Goal: Task Accomplishment & Management: Use online tool/utility

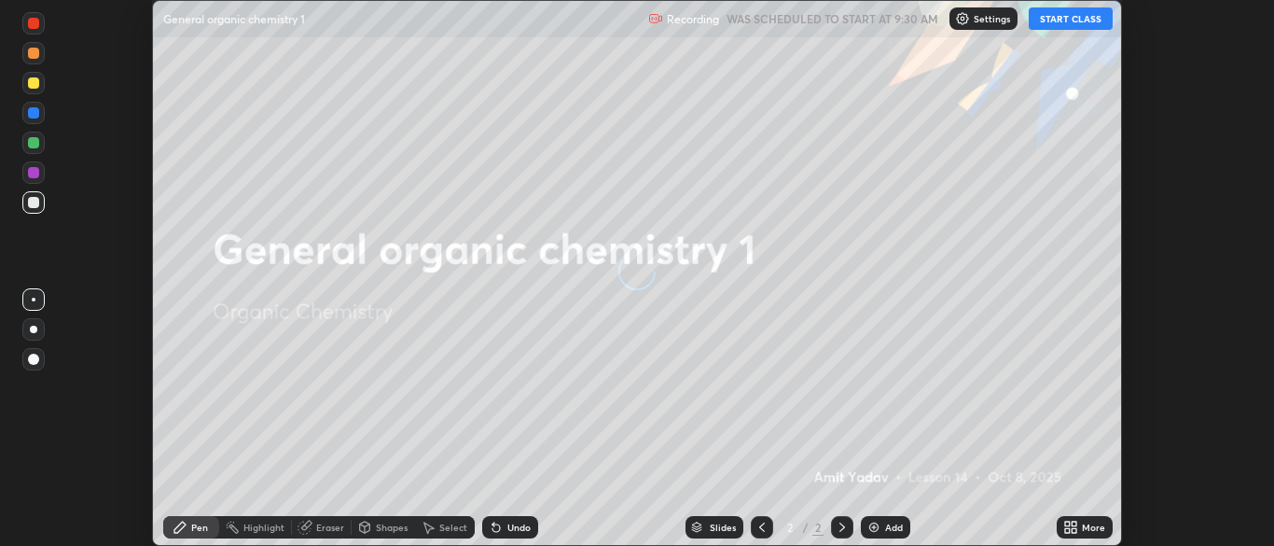
scroll to position [546, 1273]
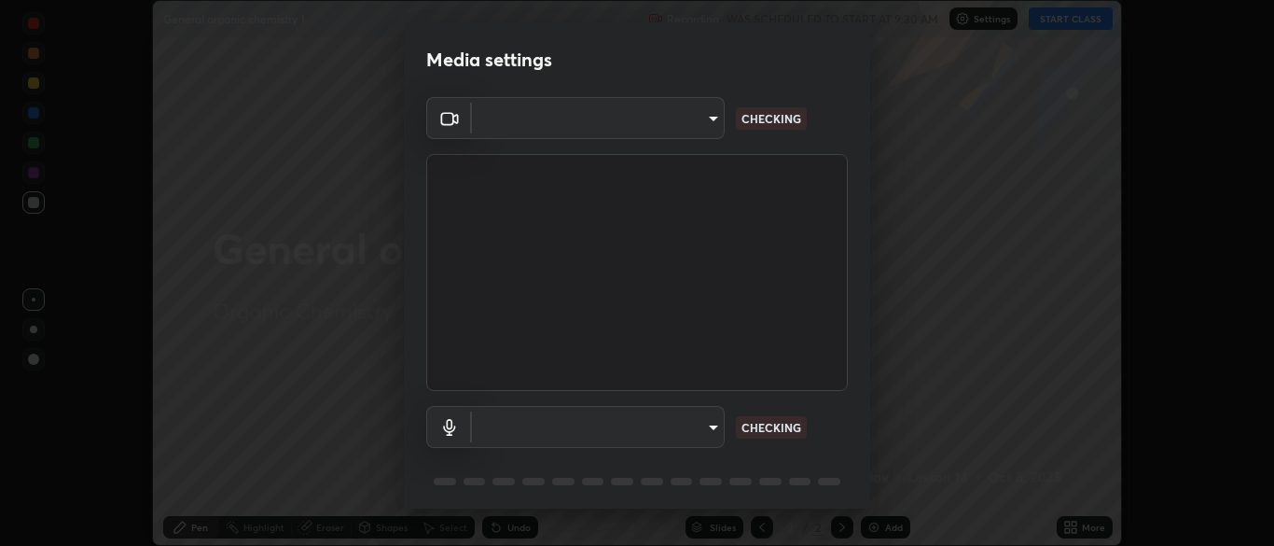
type input "ad6db9ec64aa91bb9d367053e8f3ae0092521a506c05523ccadca3fd020023ed"
click at [715, 433] on body "Erase all General organic chemistry 1 Recording WAS SCHEDULED TO START AT 9:30 …" at bounding box center [637, 273] width 1274 height 546
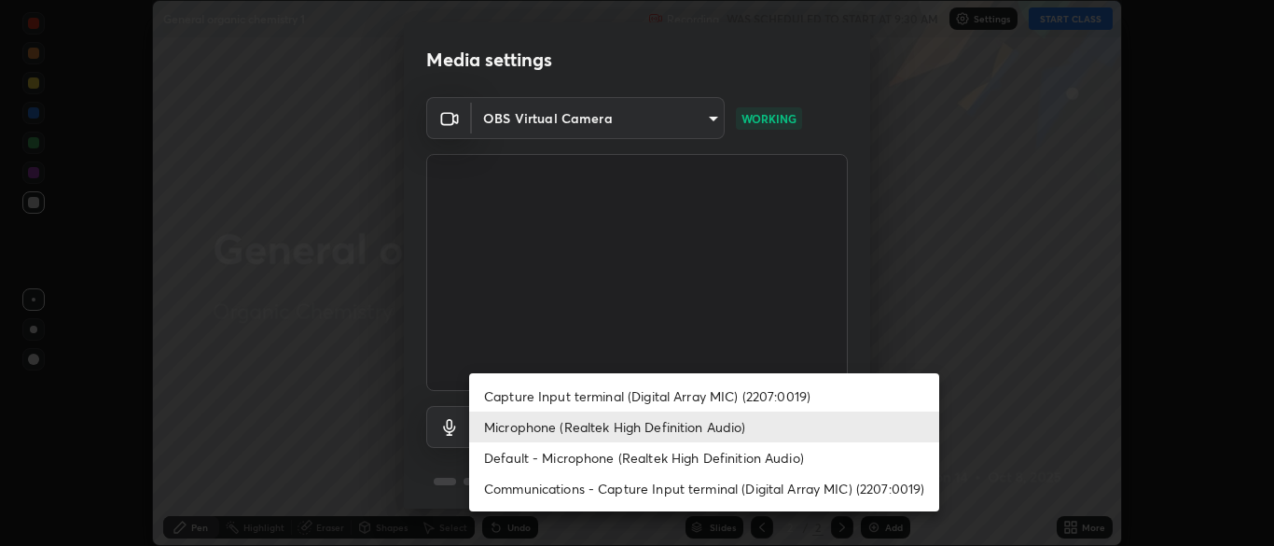
click at [686, 463] on li "Default - Microphone (Realtek High Definition Audio)" at bounding box center [704, 457] width 470 height 31
type input "default"
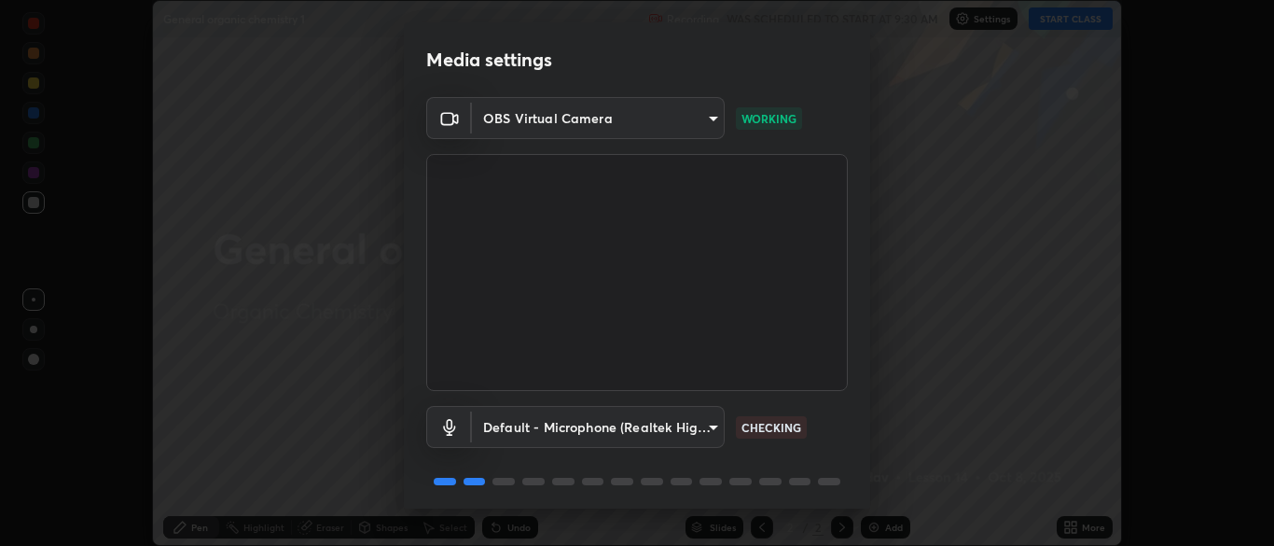
scroll to position [66, 0]
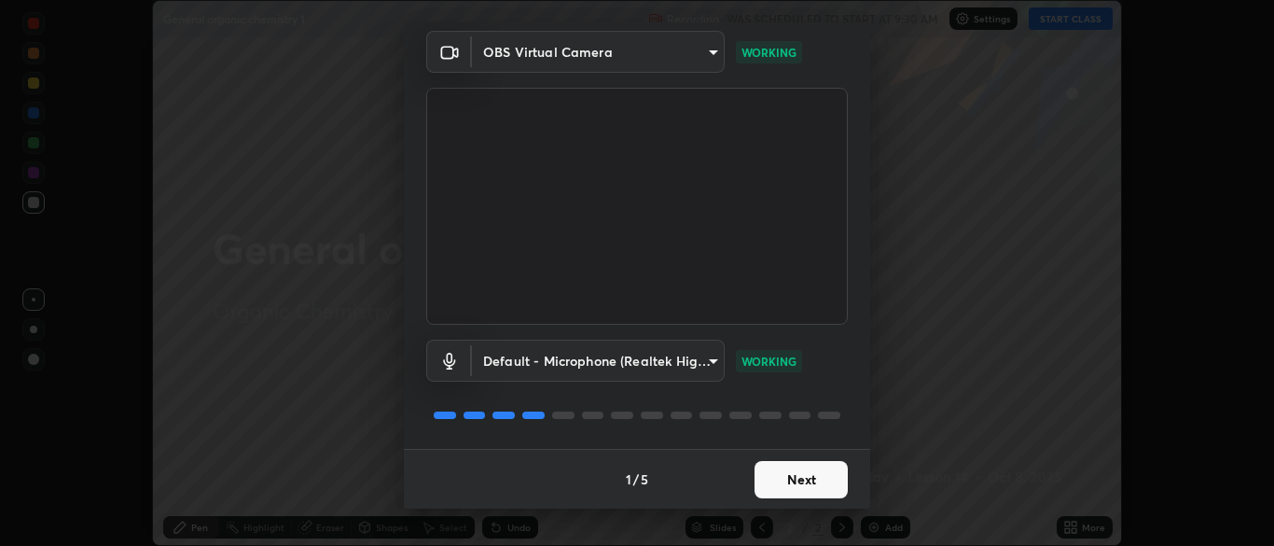
click at [802, 481] on button "Next" at bounding box center [801, 479] width 93 height 37
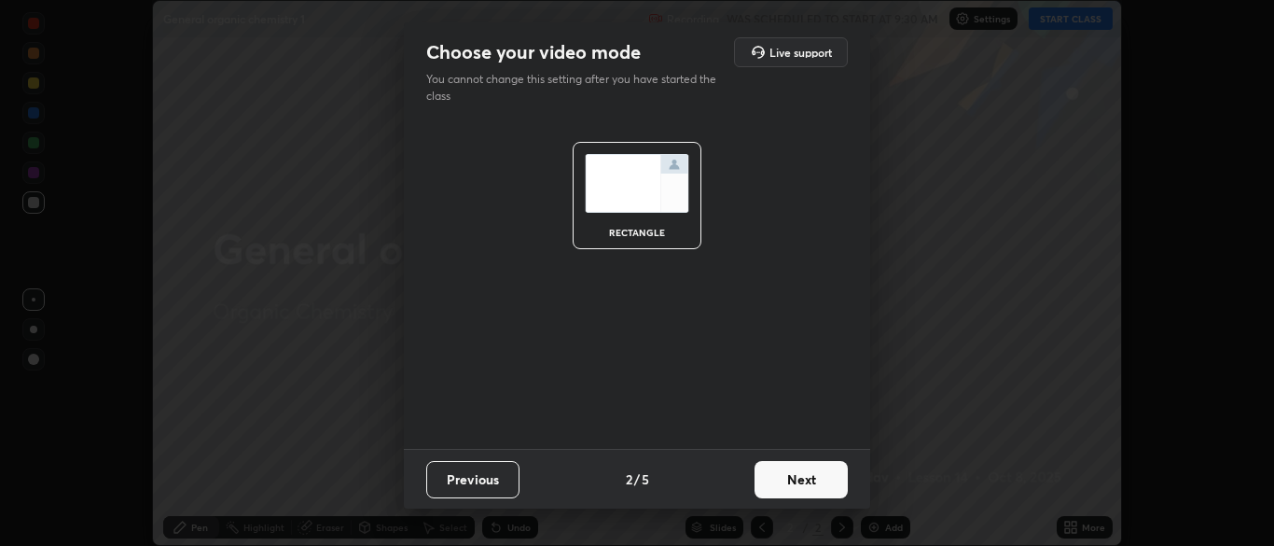
scroll to position [0, 0]
click at [802, 481] on button "Next" at bounding box center [801, 479] width 93 height 37
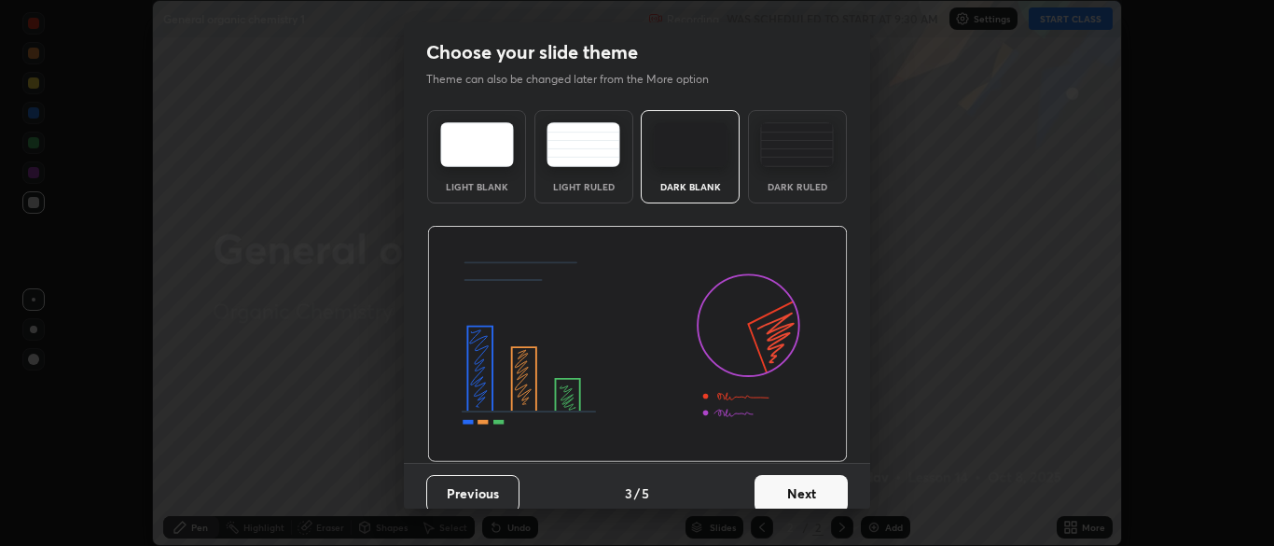
click at [798, 488] on button "Next" at bounding box center [801, 493] width 93 height 37
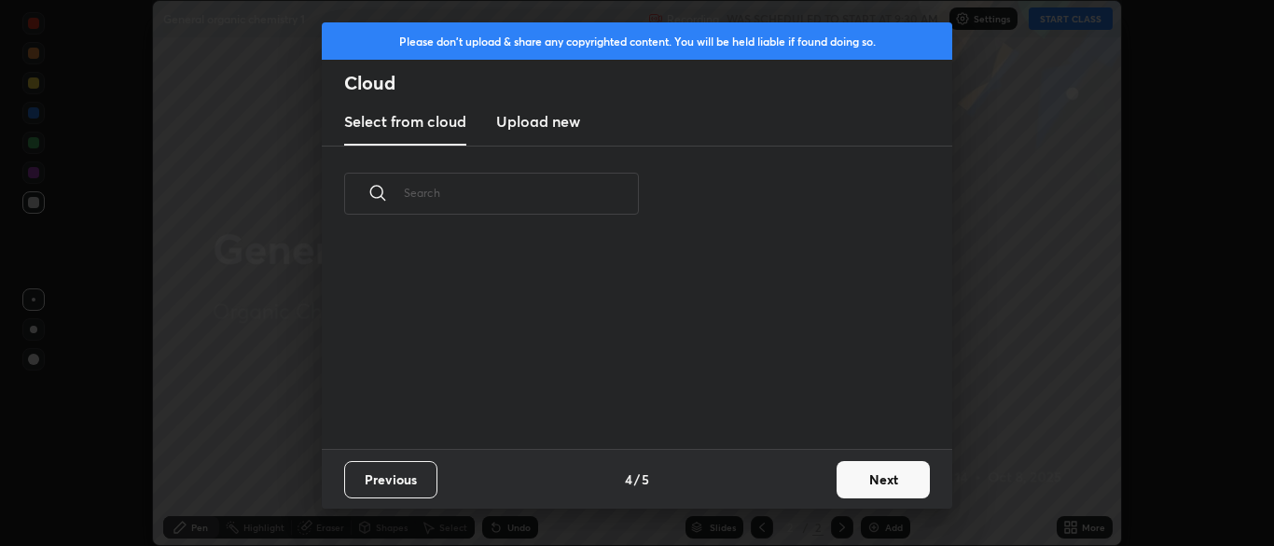
click at [798, 488] on div "Previous 4 / 5 Next" at bounding box center [637, 479] width 631 height 60
click at [857, 482] on button "Next" at bounding box center [883, 479] width 93 height 37
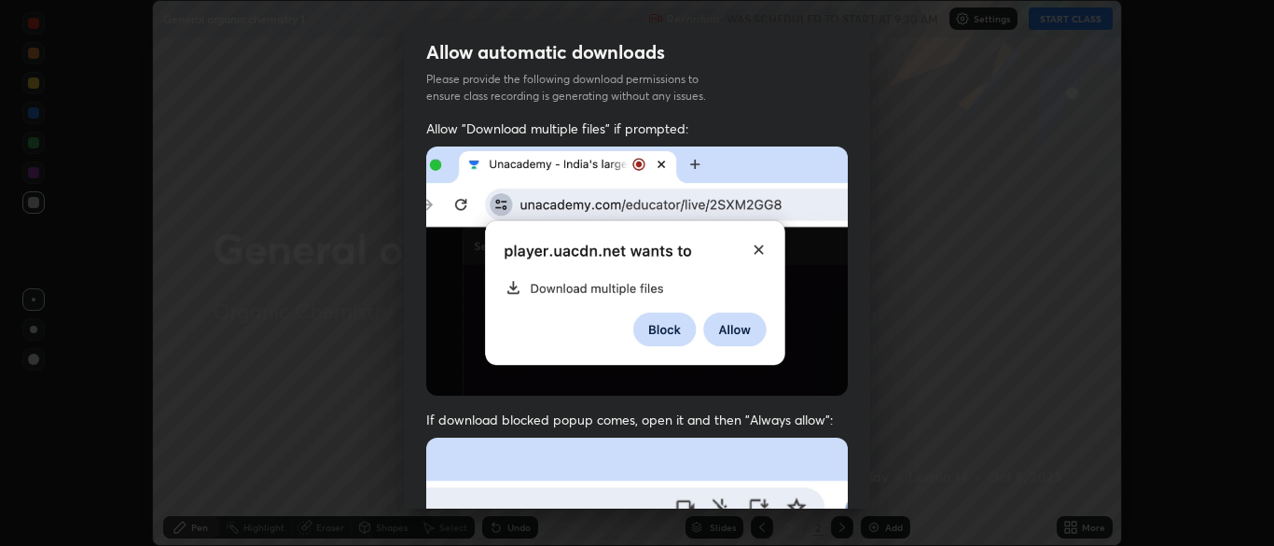
click at [751, 416] on span "If download blocked popup comes, open it and then "Always allow":" at bounding box center [637, 419] width 422 height 18
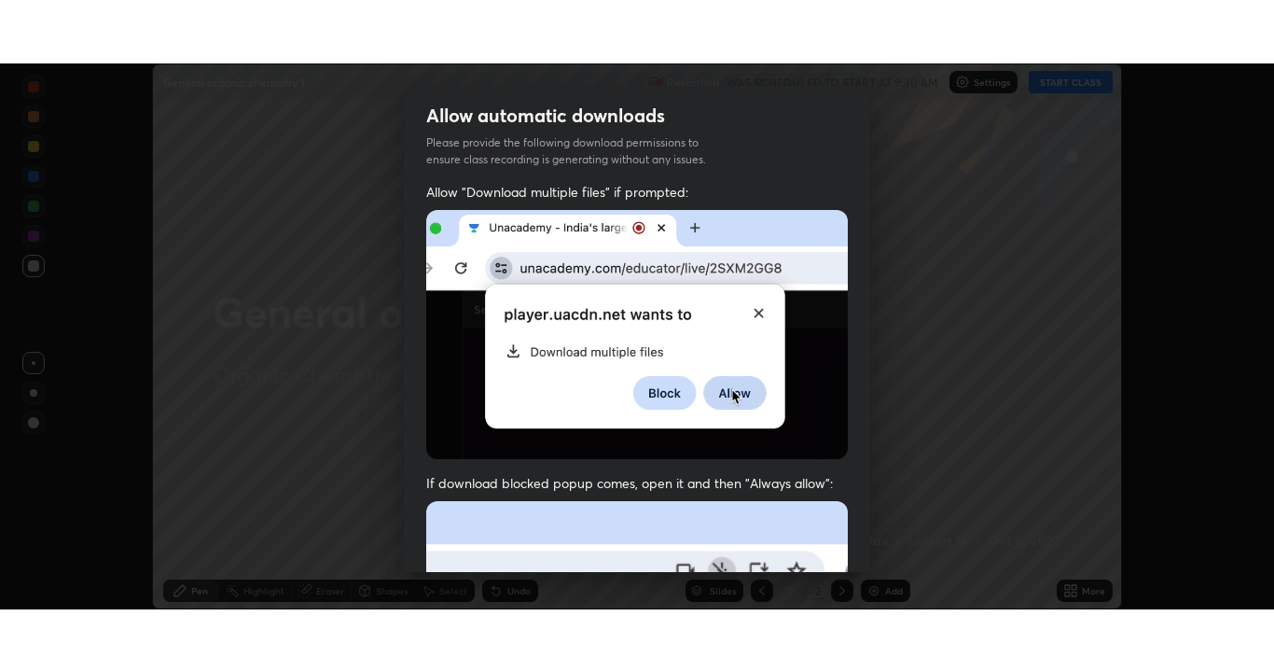
scroll to position [447, 0]
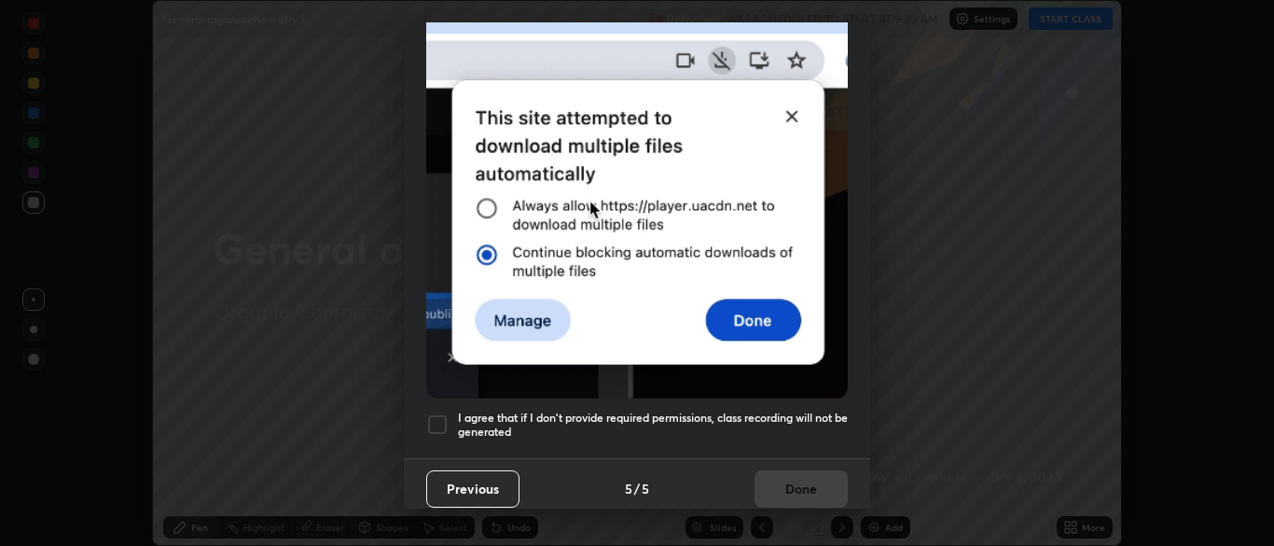
click at [438, 418] on div at bounding box center [437, 424] width 22 height 22
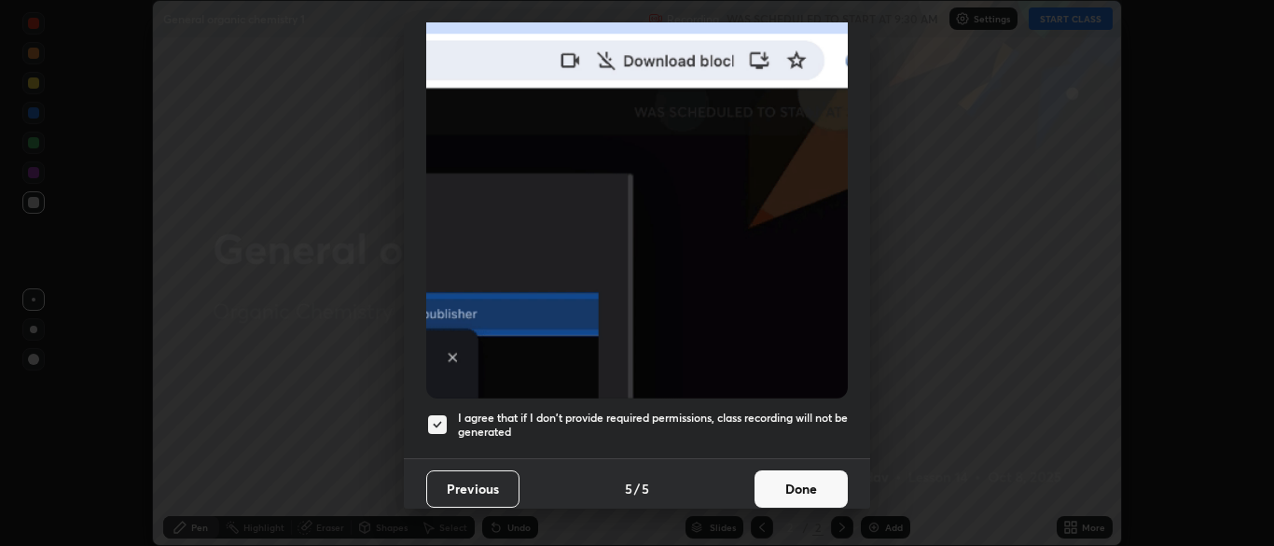
click at [784, 483] on button "Done" at bounding box center [801, 488] width 93 height 37
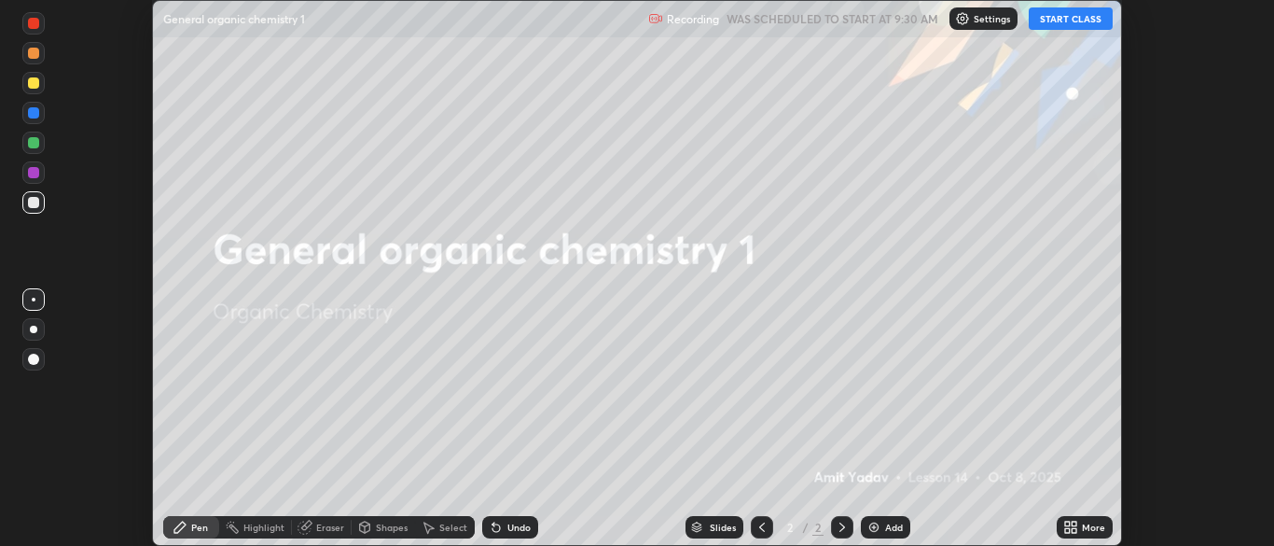
click at [1070, 536] on div "More" at bounding box center [1085, 527] width 56 height 22
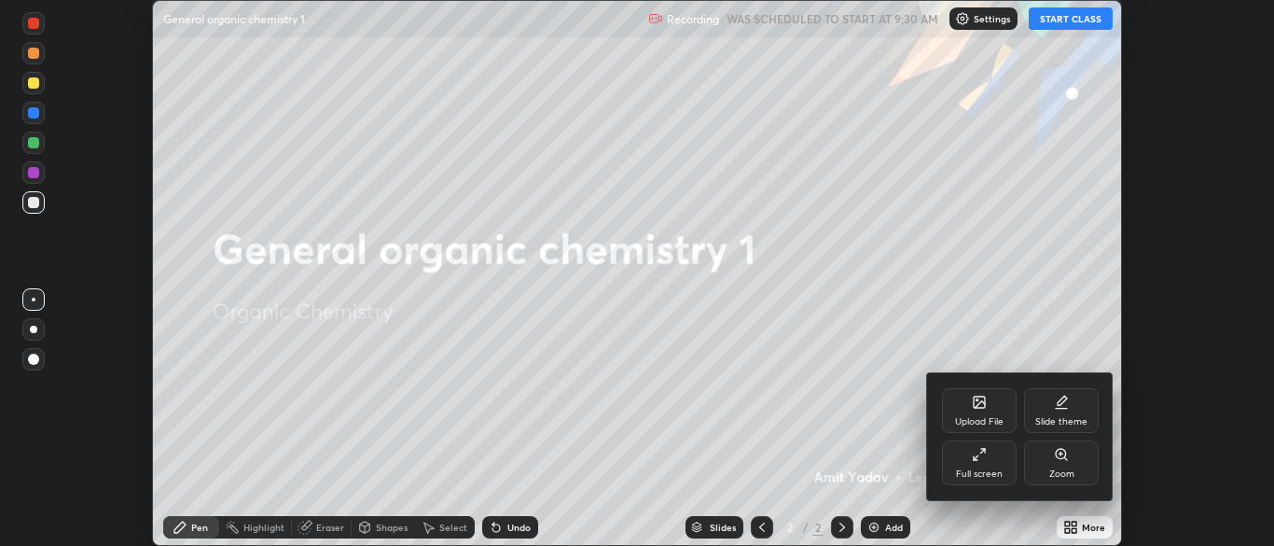
click at [990, 481] on div "Full screen" at bounding box center [979, 462] width 75 height 45
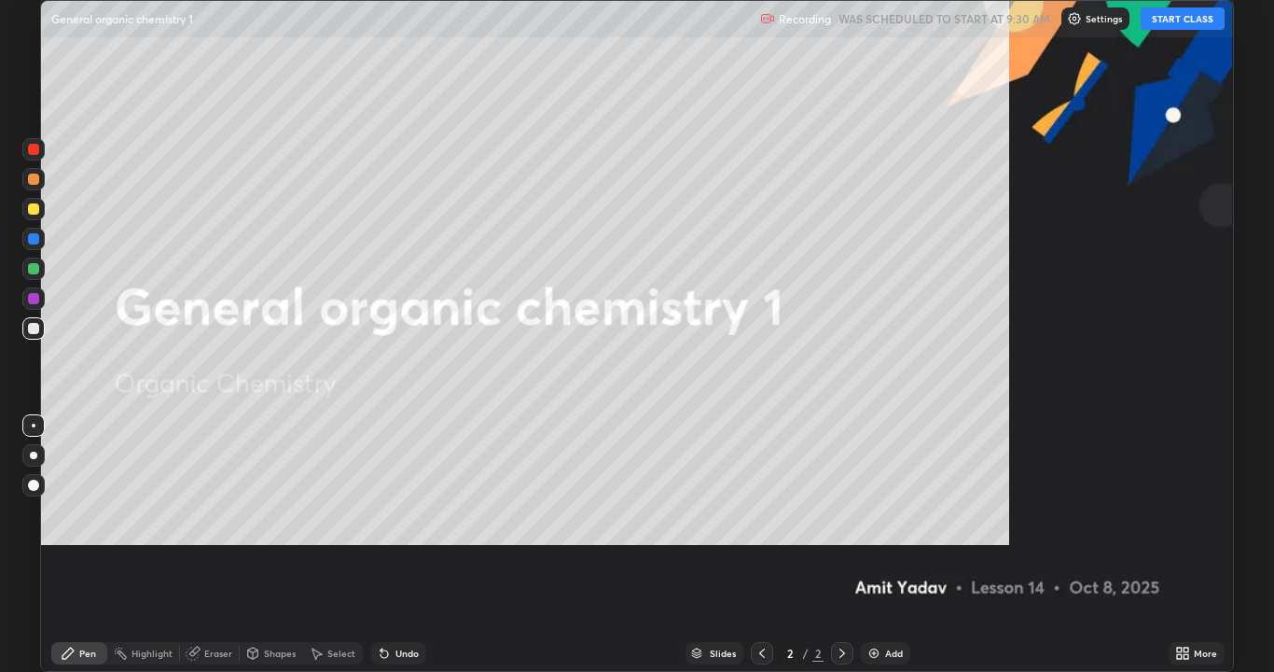
scroll to position [672, 1274]
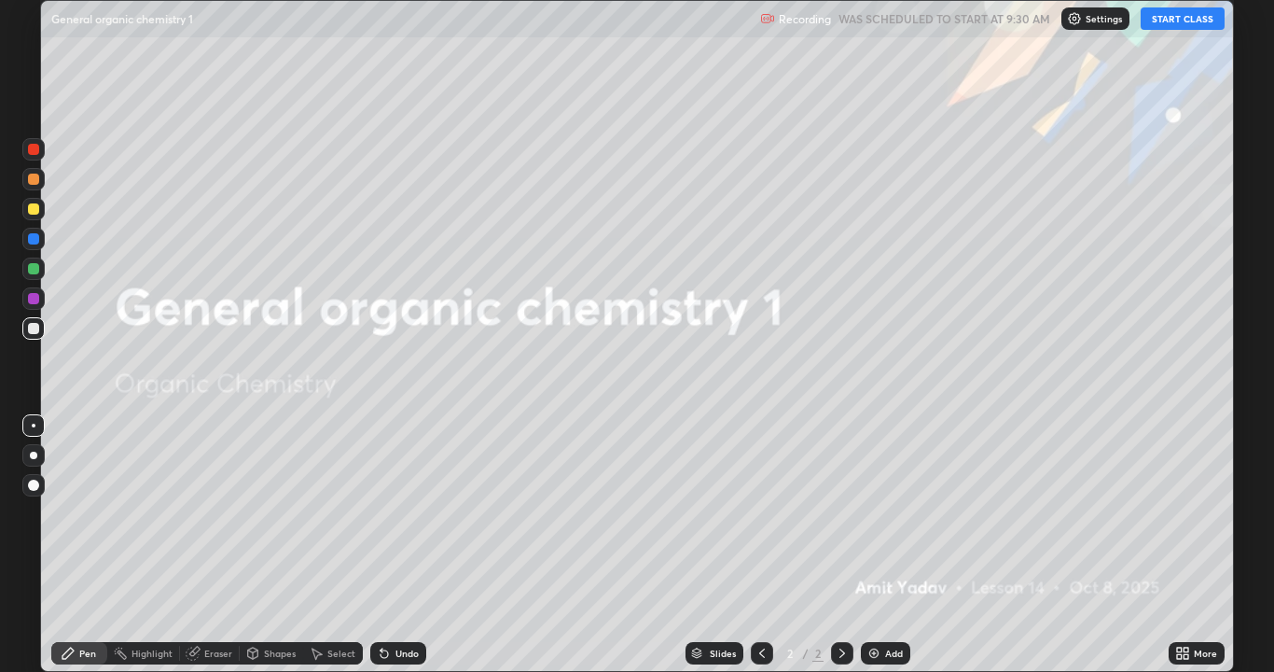
click at [1185, 28] on button "START CLASS" at bounding box center [1183, 18] width 84 height 22
click at [893, 545] on div "Slides 2 / 2 Add" at bounding box center [797, 652] width 743 height 37
click at [882, 545] on div "Add" at bounding box center [885, 653] width 49 height 22
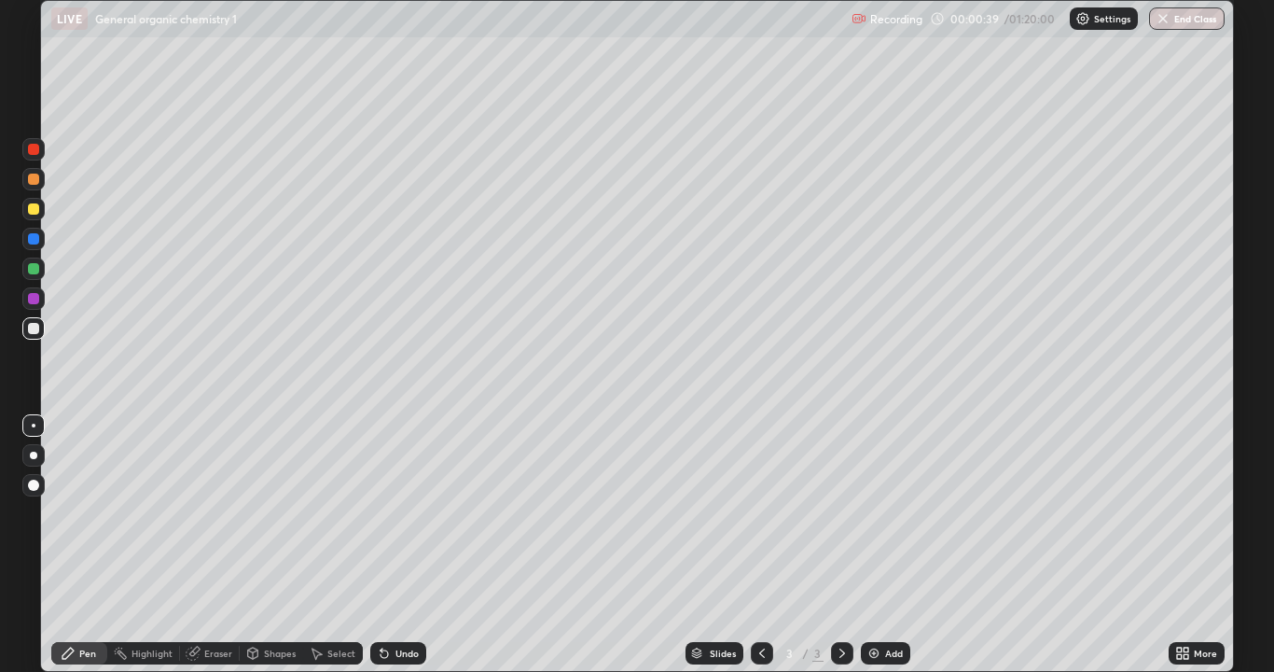
click at [39, 214] on div at bounding box center [33, 209] width 22 height 22
click at [216, 545] on div "Eraser" at bounding box center [218, 652] width 28 height 9
click at [87, 545] on div "Pen" at bounding box center [87, 652] width 17 height 9
click at [32, 329] on div at bounding box center [33, 328] width 11 height 11
click at [404, 545] on div "Undo" at bounding box center [407, 652] width 23 height 9
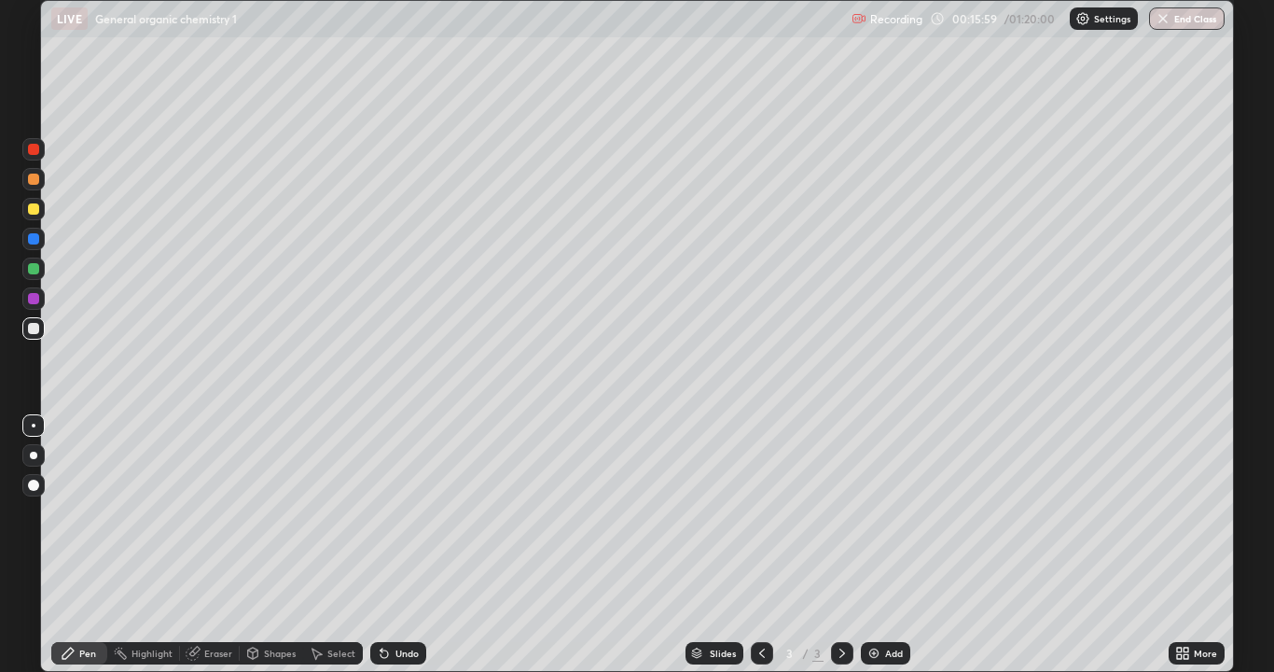
click at [328, 545] on div "Select" at bounding box center [341, 652] width 28 height 9
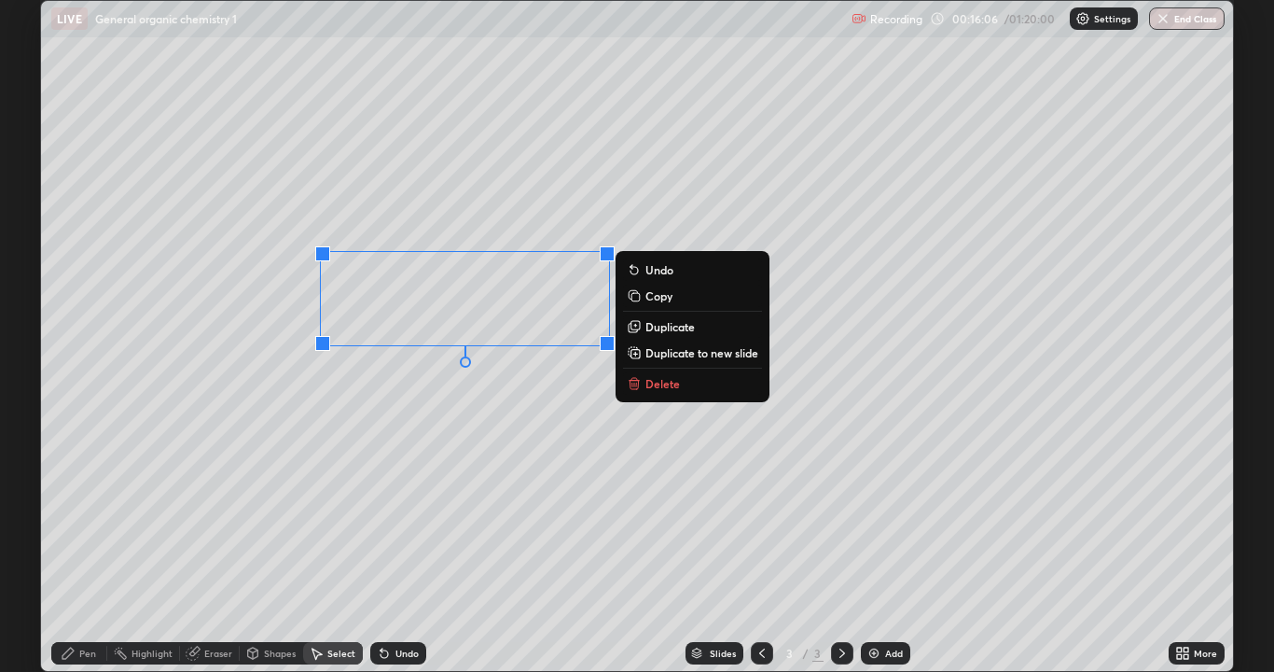
click at [642, 385] on button "Delete" at bounding box center [692, 383] width 139 height 22
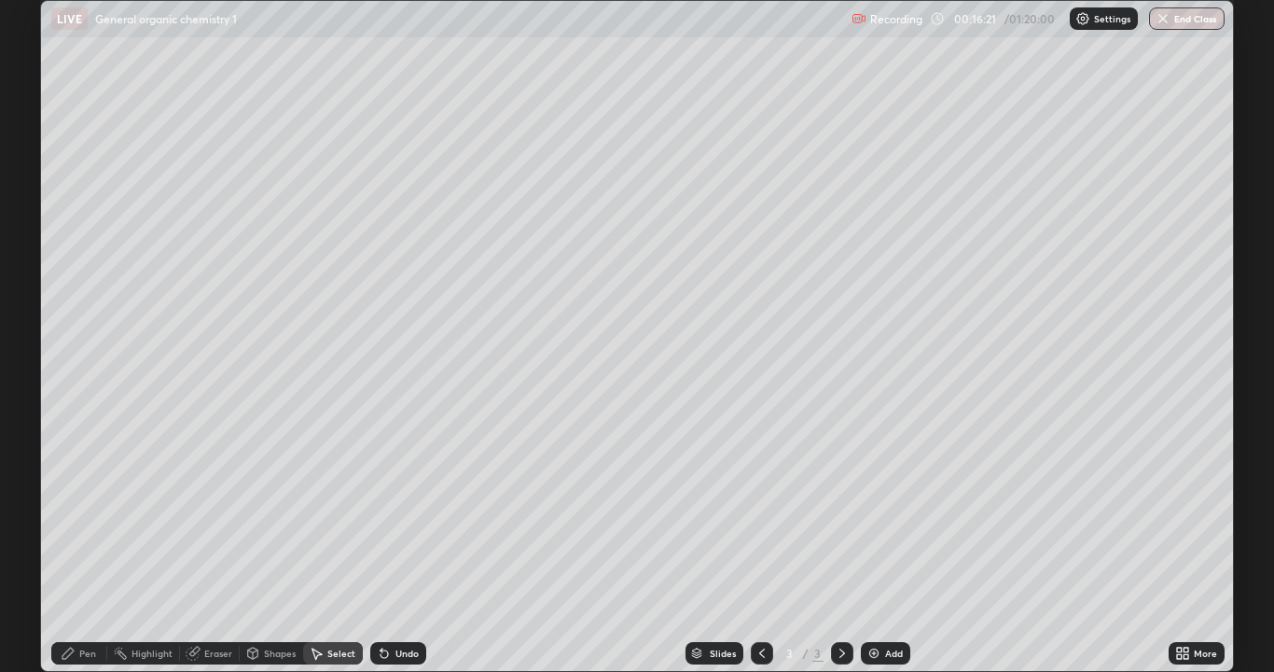
click at [91, 545] on div "Pen" at bounding box center [87, 652] width 17 height 9
click at [396, 545] on div "Undo" at bounding box center [407, 652] width 23 height 9
click at [402, 545] on div "Undo" at bounding box center [407, 652] width 23 height 9
click at [396, 545] on div "Undo" at bounding box center [407, 652] width 23 height 9
click at [881, 545] on div "Add" at bounding box center [885, 653] width 49 height 22
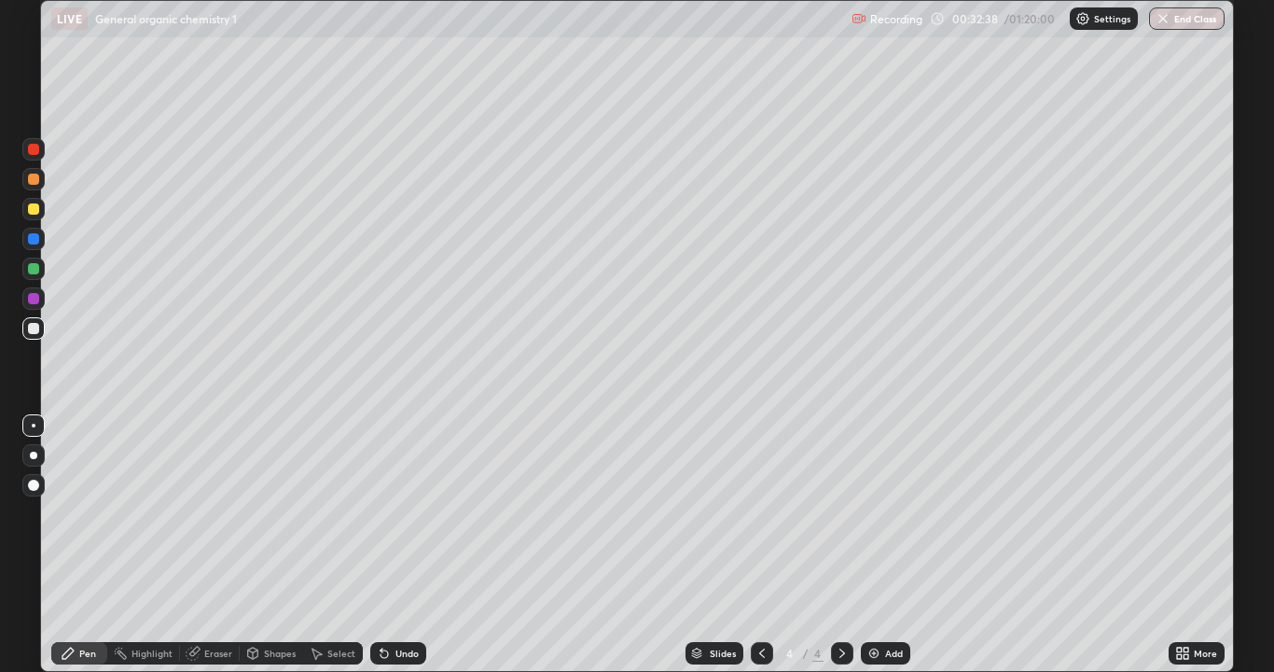
click at [209, 545] on div "Eraser" at bounding box center [218, 652] width 28 height 9
click at [86, 545] on div "Pen" at bounding box center [87, 652] width 17 height 9
click at [211, 545] on div "Eraser" at bounding box center [218, 652] width 28 height 9
click at [88, 545] on div "Pen" at bounding box center [87, 652] width 17 height 9
click at [39, 216] on div at bounding box center [33, 209] width 22 height 22
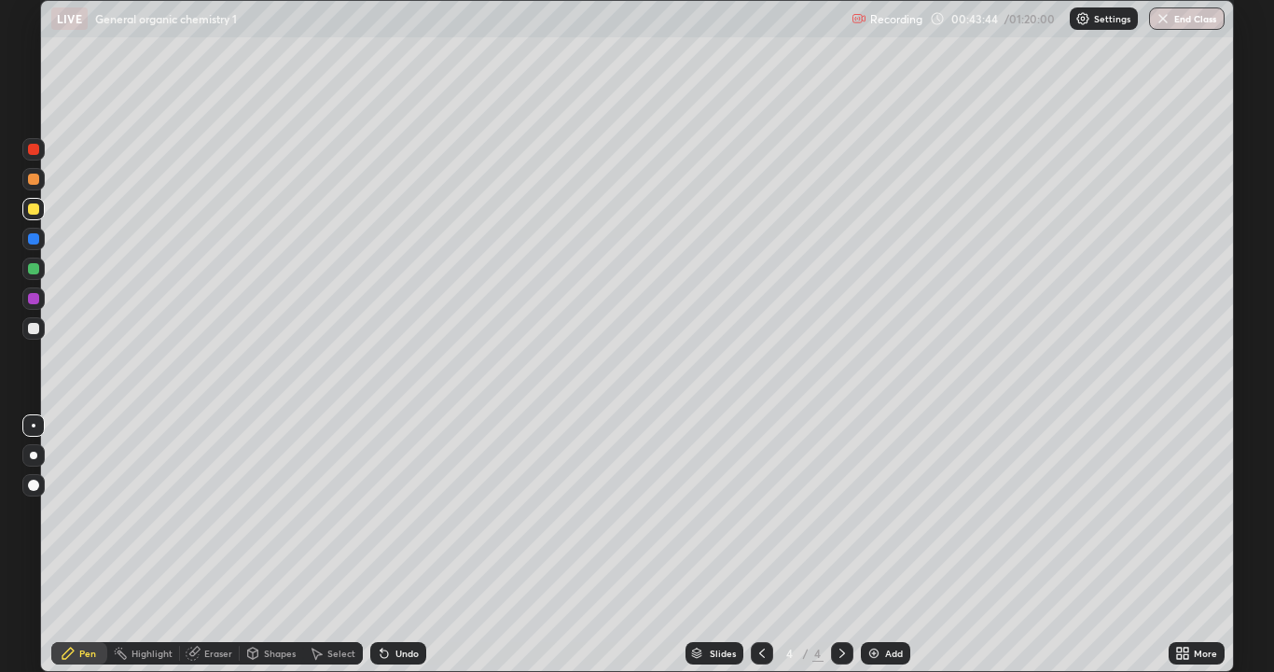
click at [42, 274] on div at bounding box center [33, 268] width 22 height 22
click at [38, 479] on div at bounding box center [33, 485] width 22 height 22
click at [41, 422] on div at bounding box center [33, 425] width 22 height 22
click at [862, 545] on div "Add" at bounding box center [885, 653] width 49 height 22
click at [333, 545] on div "Select" at bounding box center [341, 652] width 28 height 9
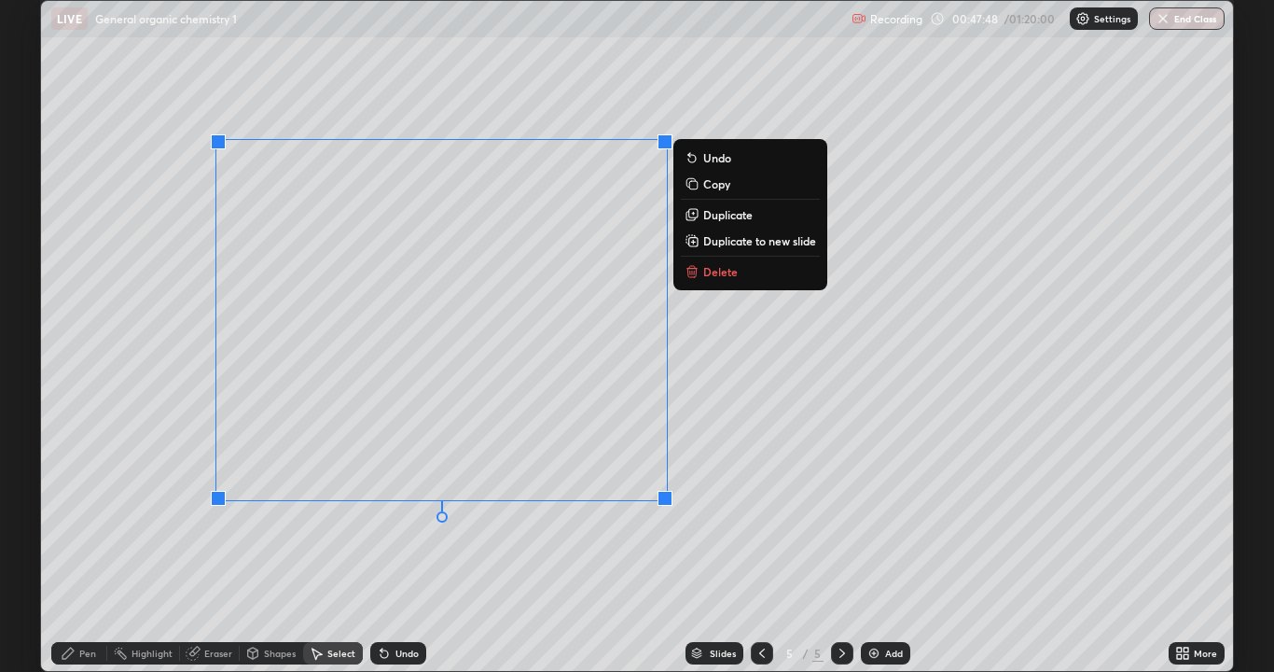
click at [707, 282] on button "Delete" at bounding box center [750, 271] width 139 height 22
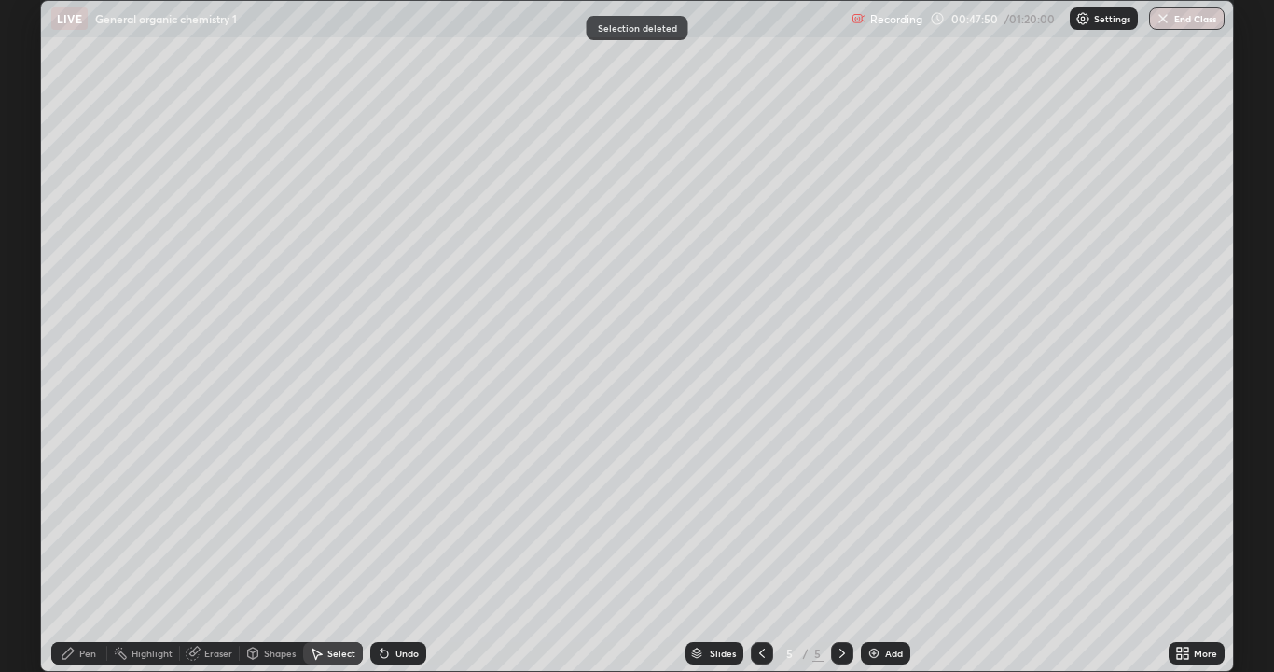
click at [755, 545] on icon at bounding box center [762, 653] width 15 height 15
click at [279, 520] on div "0 ° Undo Copy Duplicate Duplicate to new slide Delete" at bounding box center [637, 336] width 1192 height 670
click at [84, 545] on div "Pen" at bounding box center [87, 652] width 17 height 9
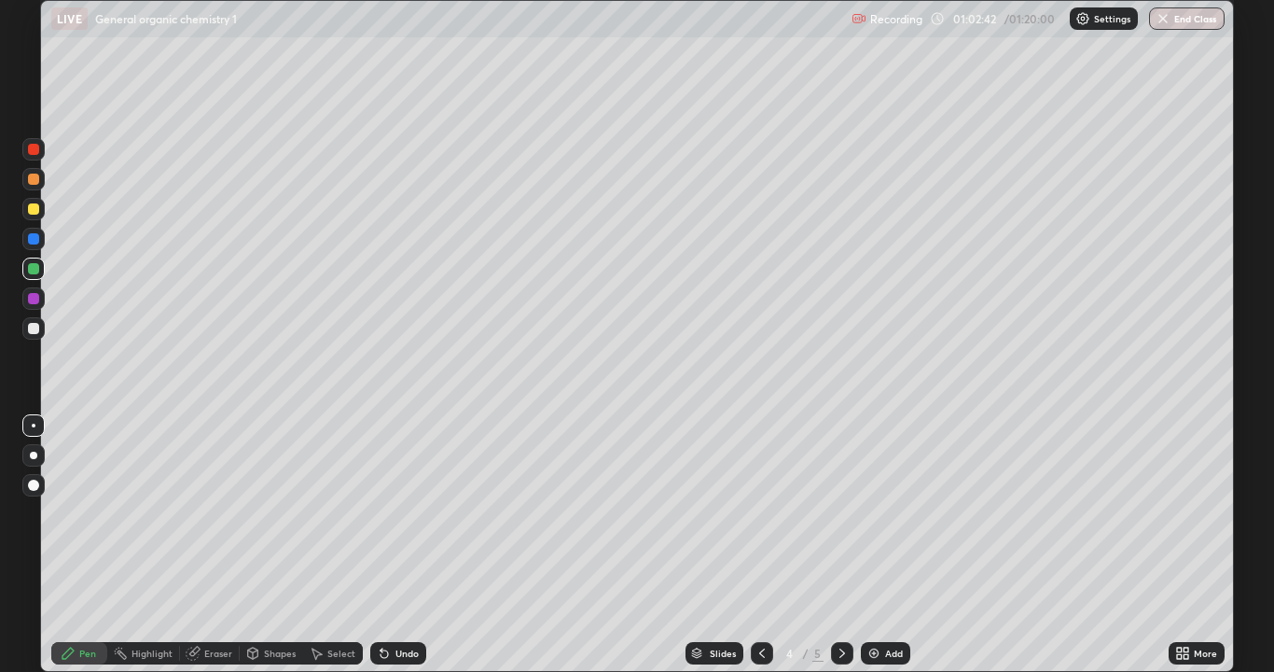
click at [831, 545] on div at bounding box center [842, 653] width 22 height 22
click at [400, 545] on div "Undo" at bounding box center [398, 653] width 56 height 22
click at [404, 545] on div "Undo" at bounding box center [398, 653] width 56 height 22
click at [34, 330] on div at bounding box center [33, 328] width 11 height 11
click at [391, 545] on div "Undo" at bounding box center [398, 653] width 56 height 22
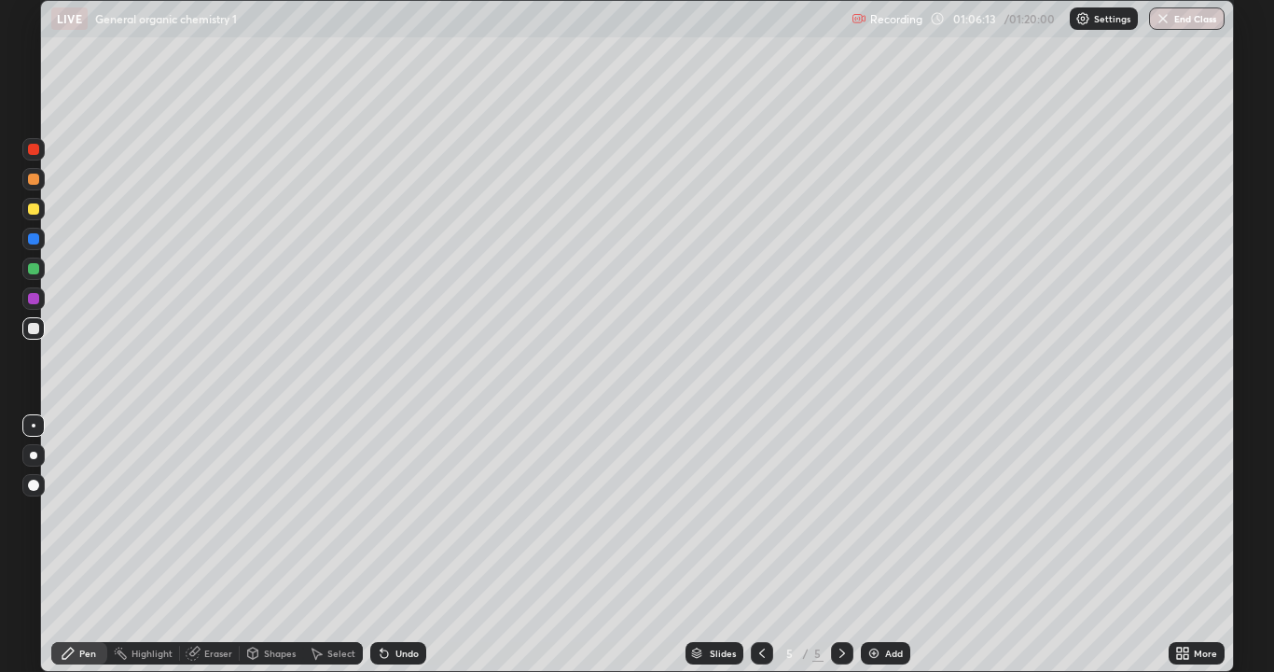
click at [416, 545] on div "Undo" at bounding box center [398, 653] width 56 height 22
click at [396, 545] on div "Undo" at bounding box center [407, 652] width 23 height 9
click at [887, 545] on div "Add" at bounding box center [894, 652] width 18 height 9
click at [37, 215] on div at bounding box center [33, 209] width 22 height 22
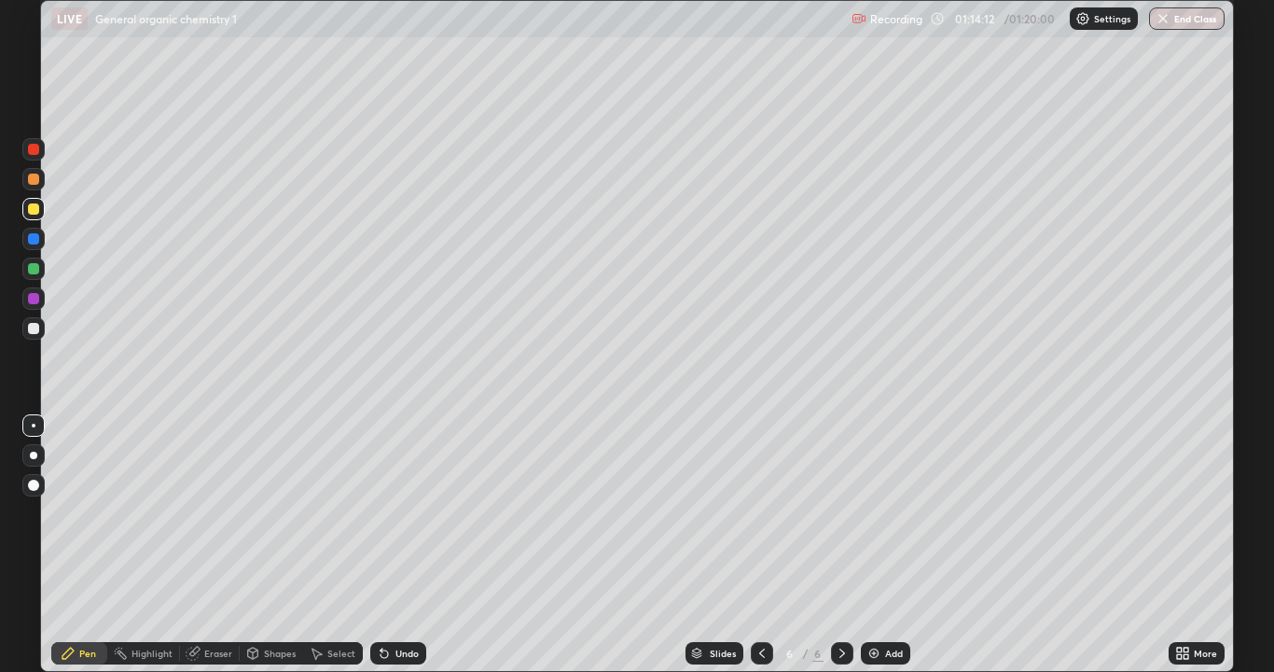
click at [37, 241] on div at bounding box center [33, 238] width 11 height 11
click at [33, 301] on div at bounding box center [33, 298] width 11 height 11
click at [36, 333] on div at bounding box center [33, 328] width 11 height 11
click at [40, 217] on div at bounding box center [33, 209] width 22 height 22
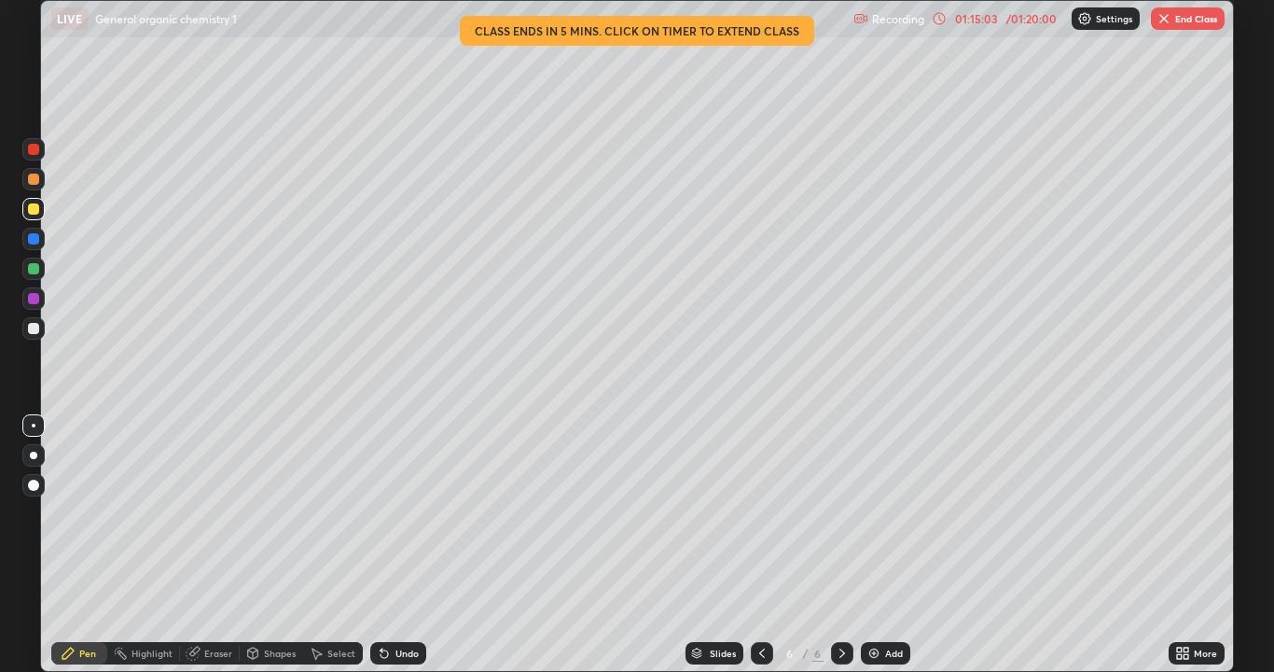
click at [39, 300] on div at bounding box center [33, 298] width 22 height 22
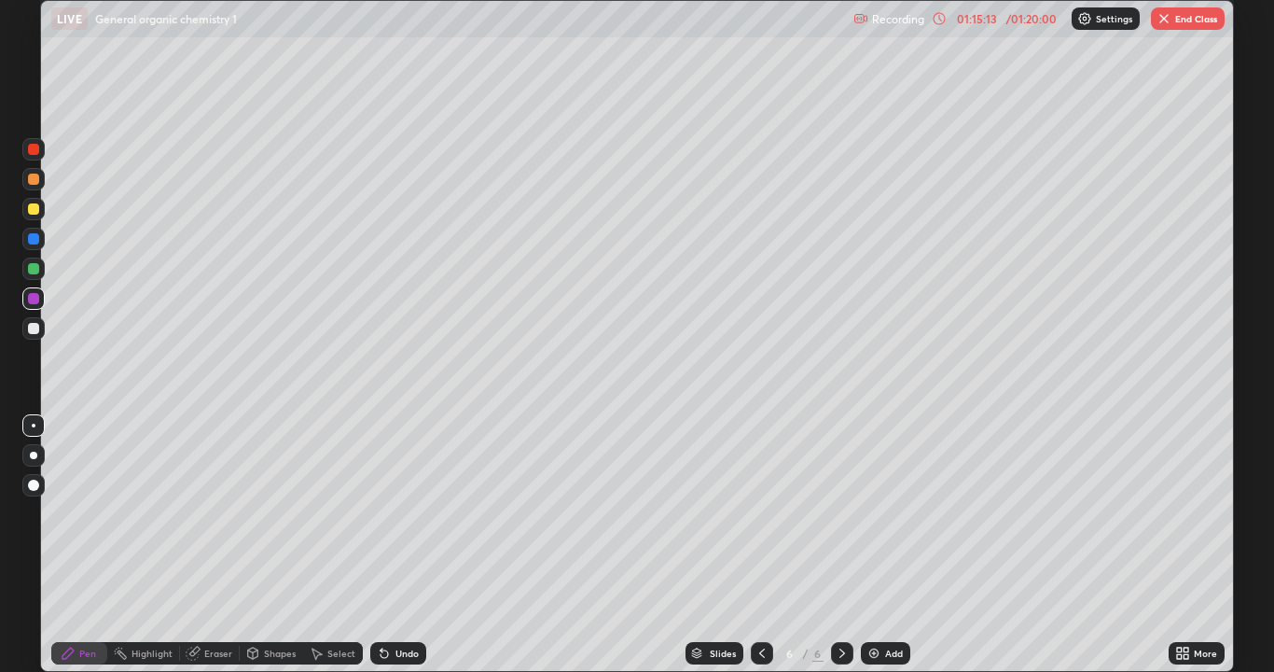
click at [37, 213] on div at bounding box center [33, 208] width 11 height 11
click at [42, 303] on div at bounding box center [33, 298] width 22 height 22
click at [1174, 21] on button "End Class" at bounding box center [1188, 18] width 74 height 22
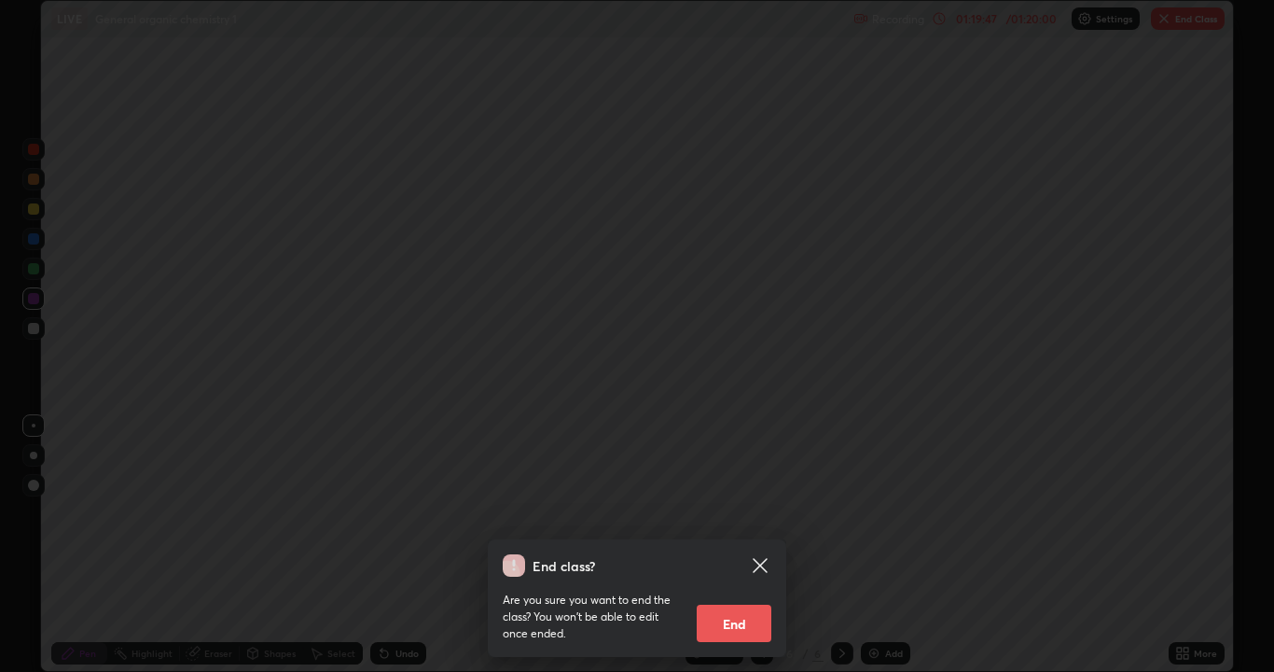
click at [720, 545] on button "End" at bounding box center [734, 623] width 75 height 37
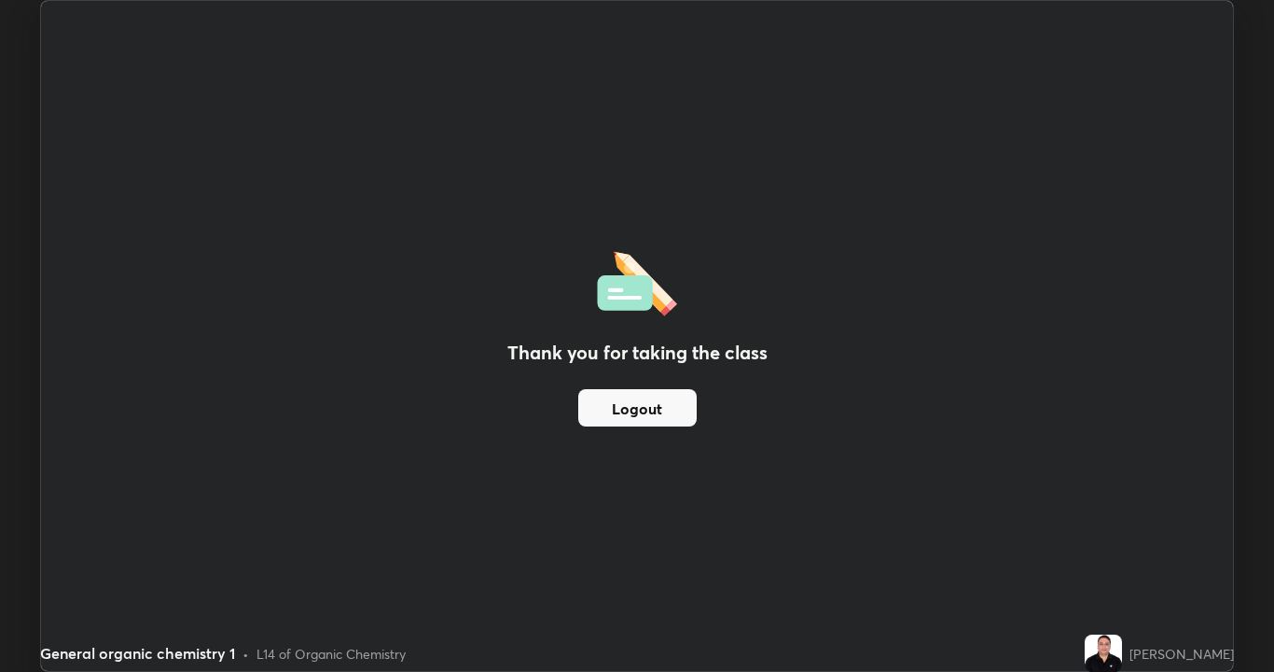
click at [659, 402] on button "Logout" at bounding box center [637, 407] width 118 height 37
click at [652, 408] on button "Logout" at bounding box center [637, 407] width 118 height 37
click at [644, 395] on button "Logout" at bounding box center [637, 407] width 118 height 37
click at [642, 391] on button "Logout" at bounding box center [637, 407] width 118 height 37
click at [641, 393] on button "Logout" at bounding box center [637, 407] width 118 height 37
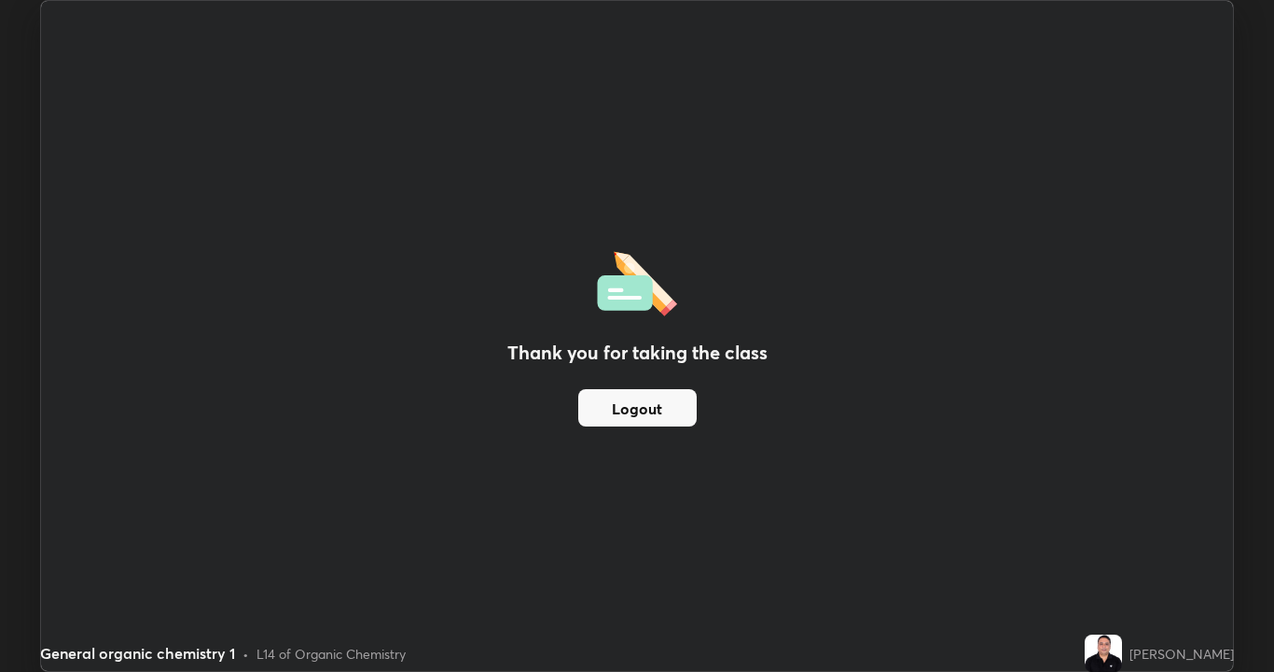
click at [618, 393] on button "Logout" at bounding box center [637, 407] width 118 height 37
